Goal: Use online tool/utility: Utilize a website feature to perform a specific function

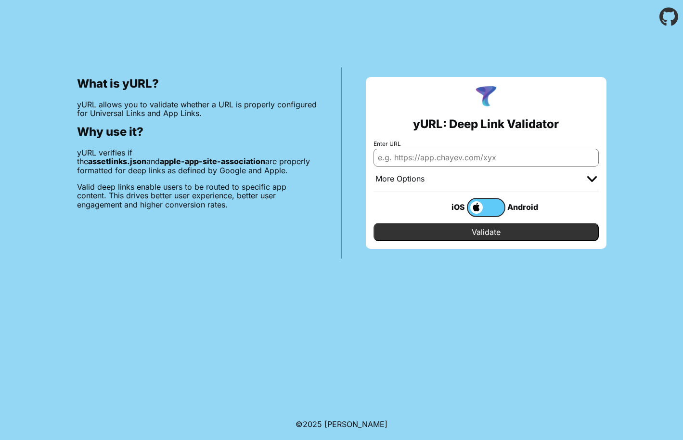
drag, startPoint x: 0, startPoint y: 0, endPoint x: 430, endPoint y: 162, distance: 459.5
click at [430, 162] on input "Enter URL" at bounding box center [486, 157] width 225 height 17
click at [483, 206] on label at bounding box center [486, 207] width 39 height 19
click at [0, 0] on input "checkbox" at bounding box center [0, 0] width 0 height 0
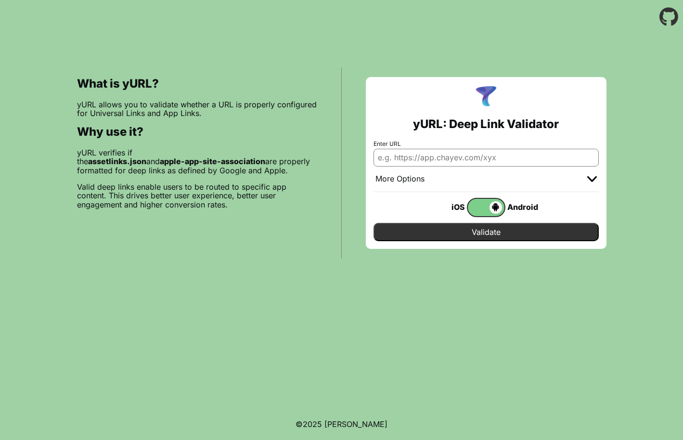
click at [482, 208] on span at bounding box center [485, 207] width 34 height 13
click at [0, 0] on input "checkbox" at bounding box center [0, 0] width 0 height 0
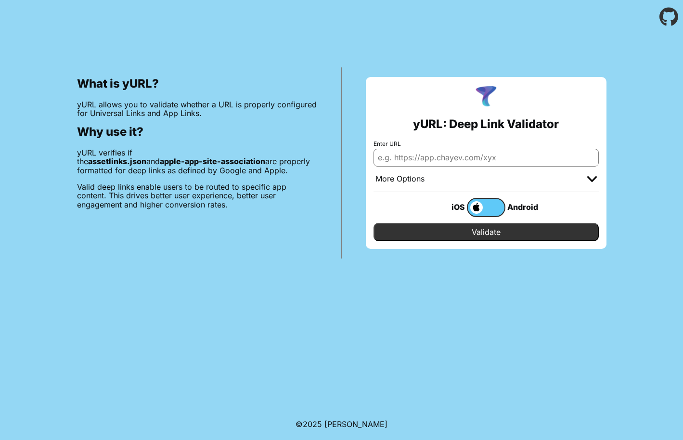
click at [442, 164] on input "Enter URL" at bounding box center [486, 157] width 225 height 17
paste input "[DOMAIN_NAME]"
type input "[DOMAIN_NAME]"
click at [467, 232] on input "Validate" at bounding box center [486, 232] width 225 height 18
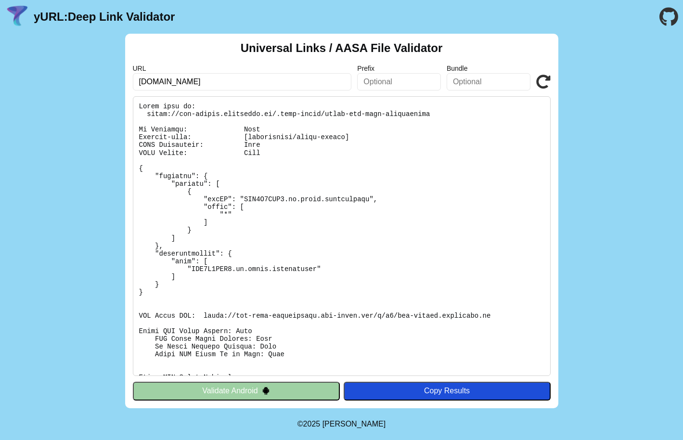
click at [299, 185] on pre at bounding box center [342, 236] width 418 height 280
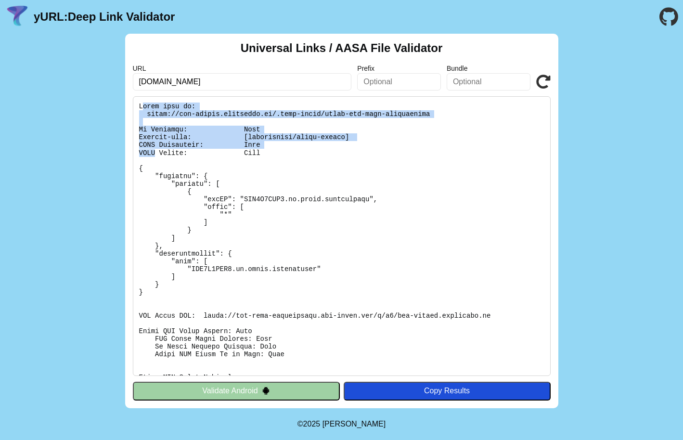
drag, startPoint x: 141, startPoint y: 104, endPoint x: 155, endPoint y: 154, distance: 51.9
click at [155, 154] on pre at bounding box center [342, 236] width 418 height 280
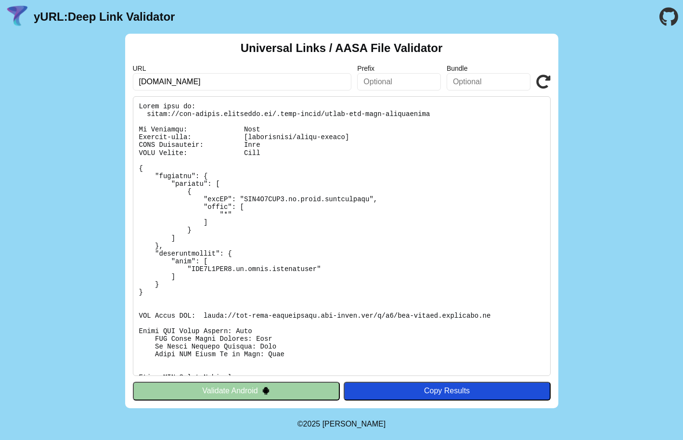
click at [393, 154] on pre at bounding box center [342, 236] width 418 height 280
click at [303, 238] on pre at bounding box center [342, 236] width 418 height 280
click at [302, 233] on pre at bounding box center [342, 236] width 418 height 280
click at [157, 104] on pre at bounding box center [342, 236] width 418 height 280
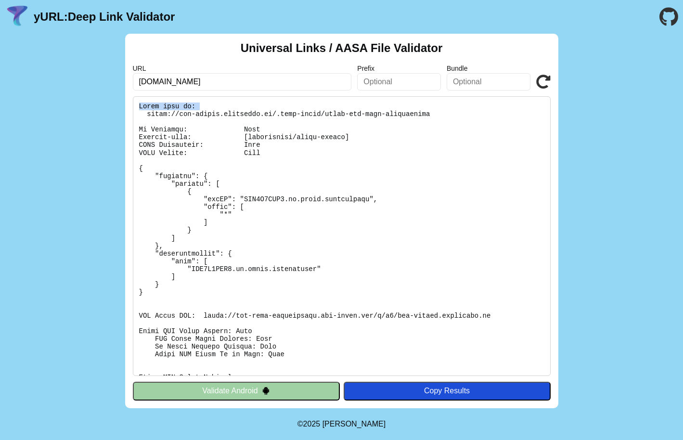
click at [157, 104] on pre at bounding box center [342, 236] width 418 height 280
click at [147, 107] on pre at bounding box center [342, 236] width 418 height 280
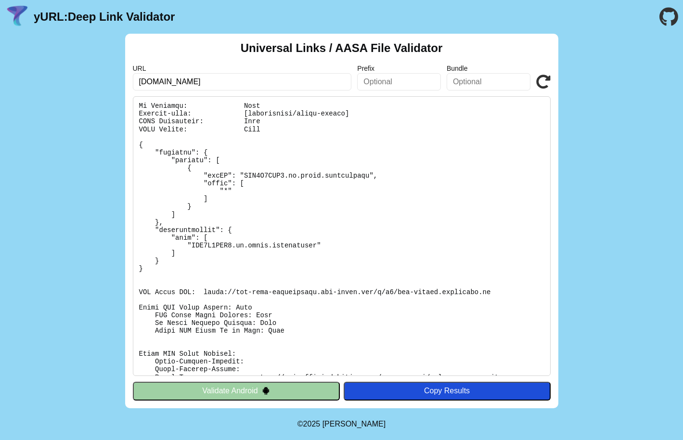
scroll to position [110, 0]
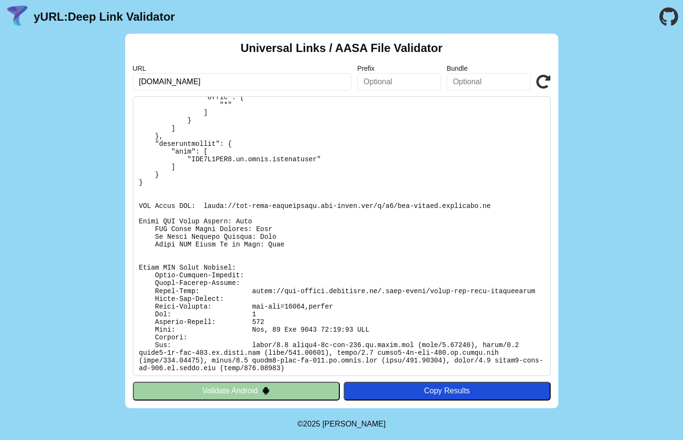
drag, startPoint x: 138, startPoint y: 106, endPoint x: 219, endPoint y: 396, distance: 300.8
click at [219, 396] on div "Universal Links / AASA File Validator URL [DOMAIN_NAME] Prefix Bundle Validate …" at bounding box center [341, 221] width 433 height 375
copy div "Found file at: [URL][DOMAIN_NAME] No Redirect: Pass Content-type: [application/…"
